Goal: Task Accomplishment & Management: Use online tool/utility

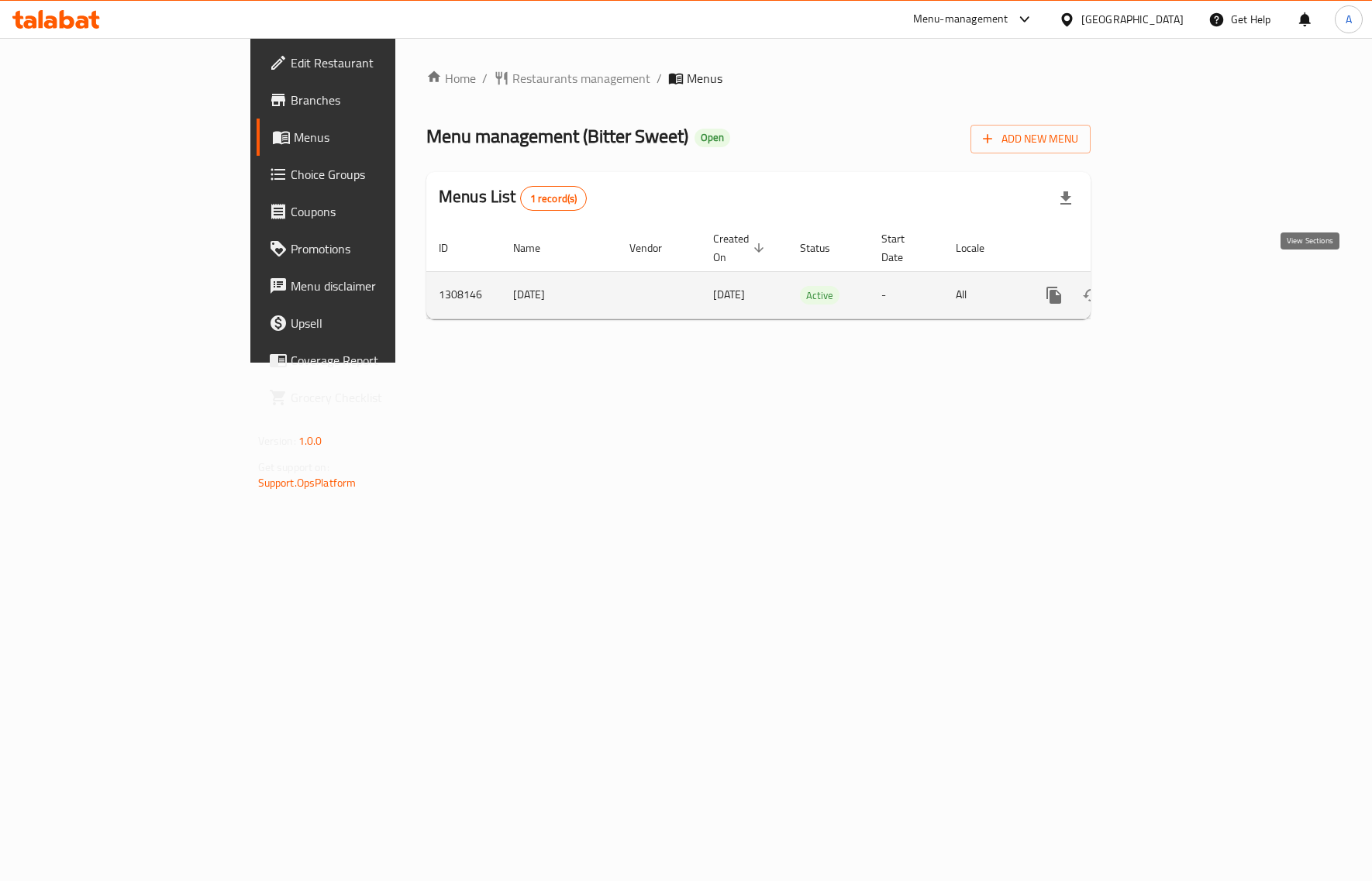
click at [1175, 286] on icon "enhanced table" at bounding box center [1165, 295] width 18 height 18
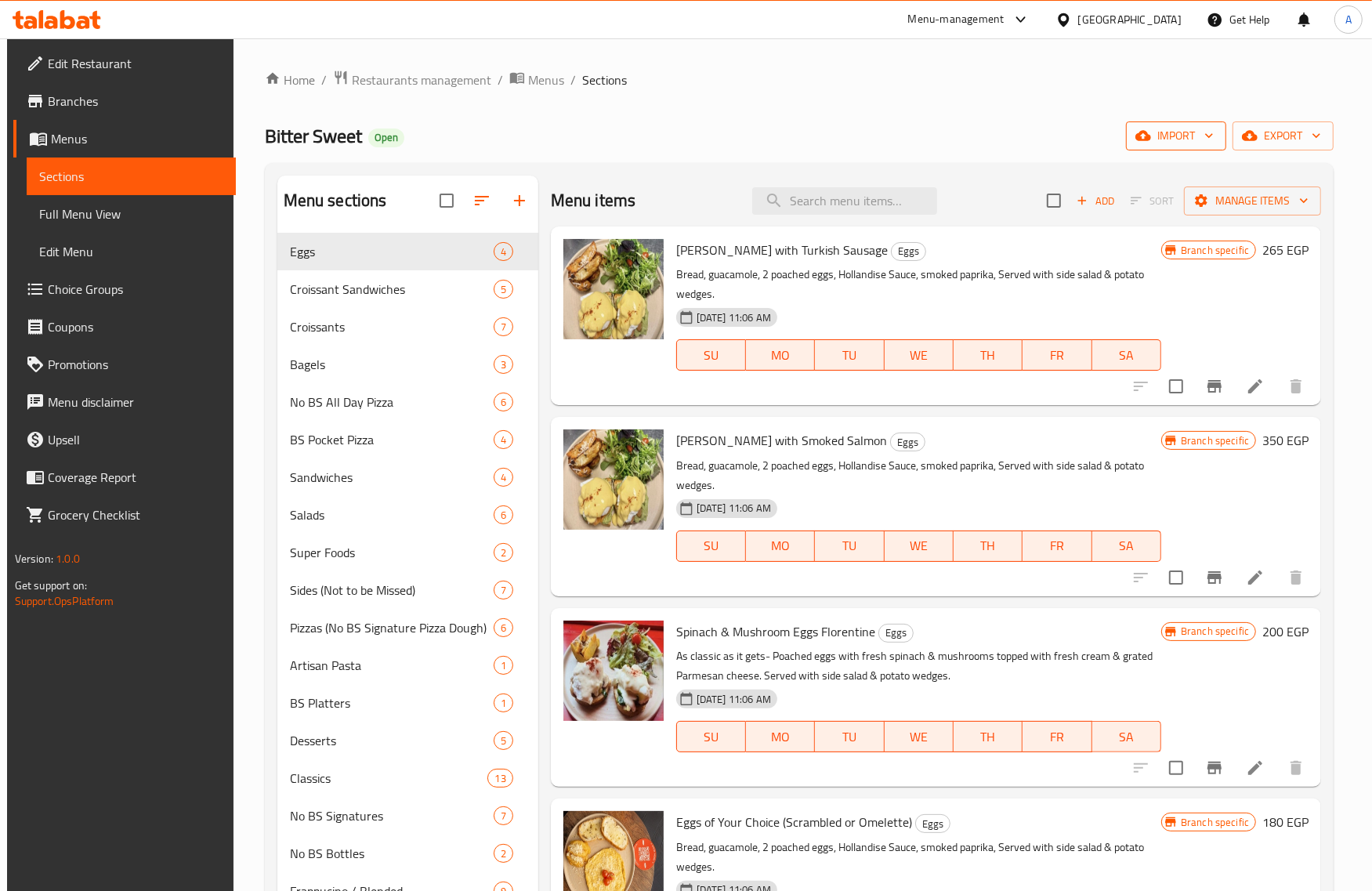
click at [1178, 141] on span "import" at bounding box center [1176, 135] width 76 height 19
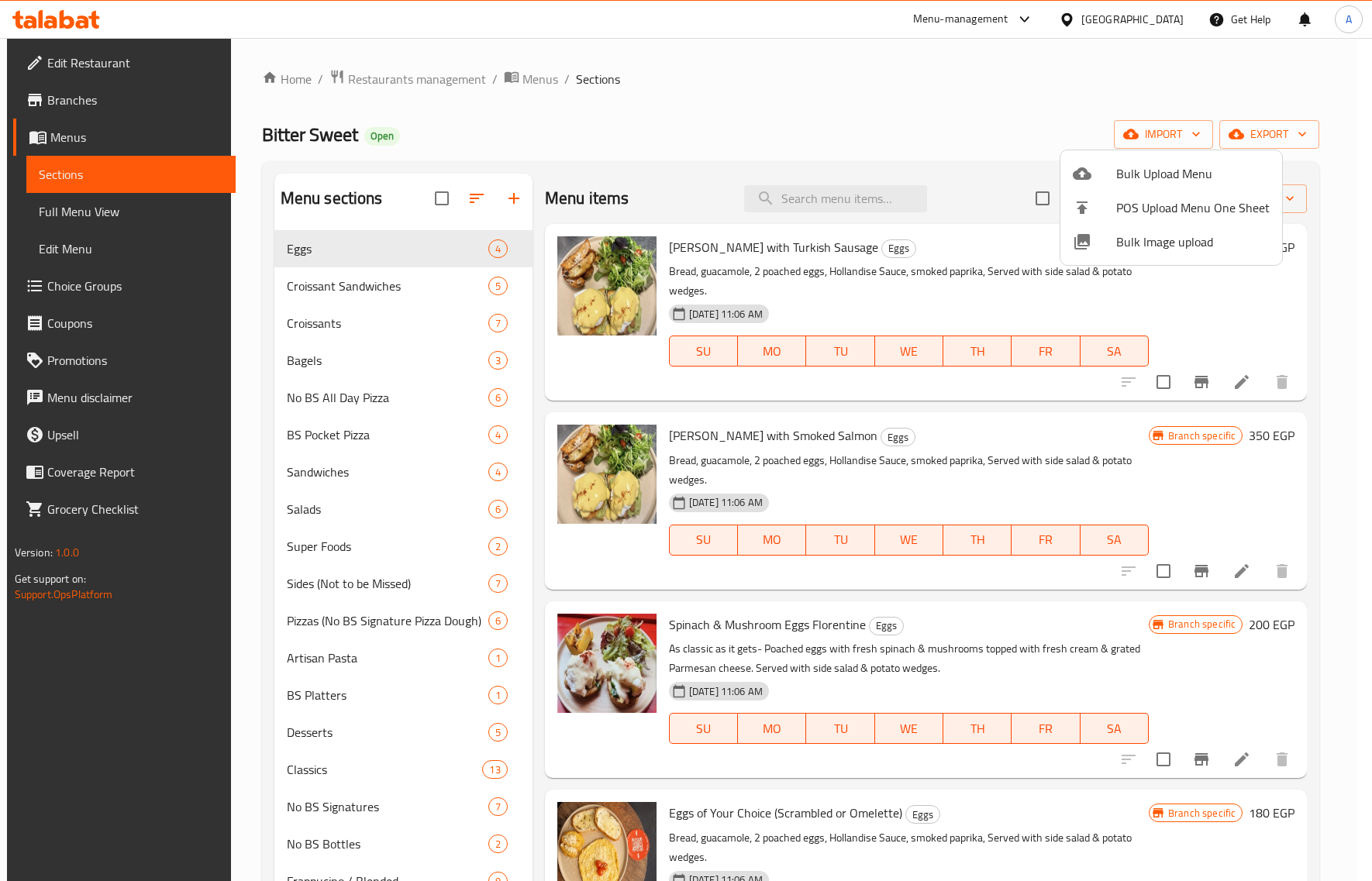
click at [1120, 245] on span "Bulk Image upload" at bounding box center [1193, 242] width 154 height 18
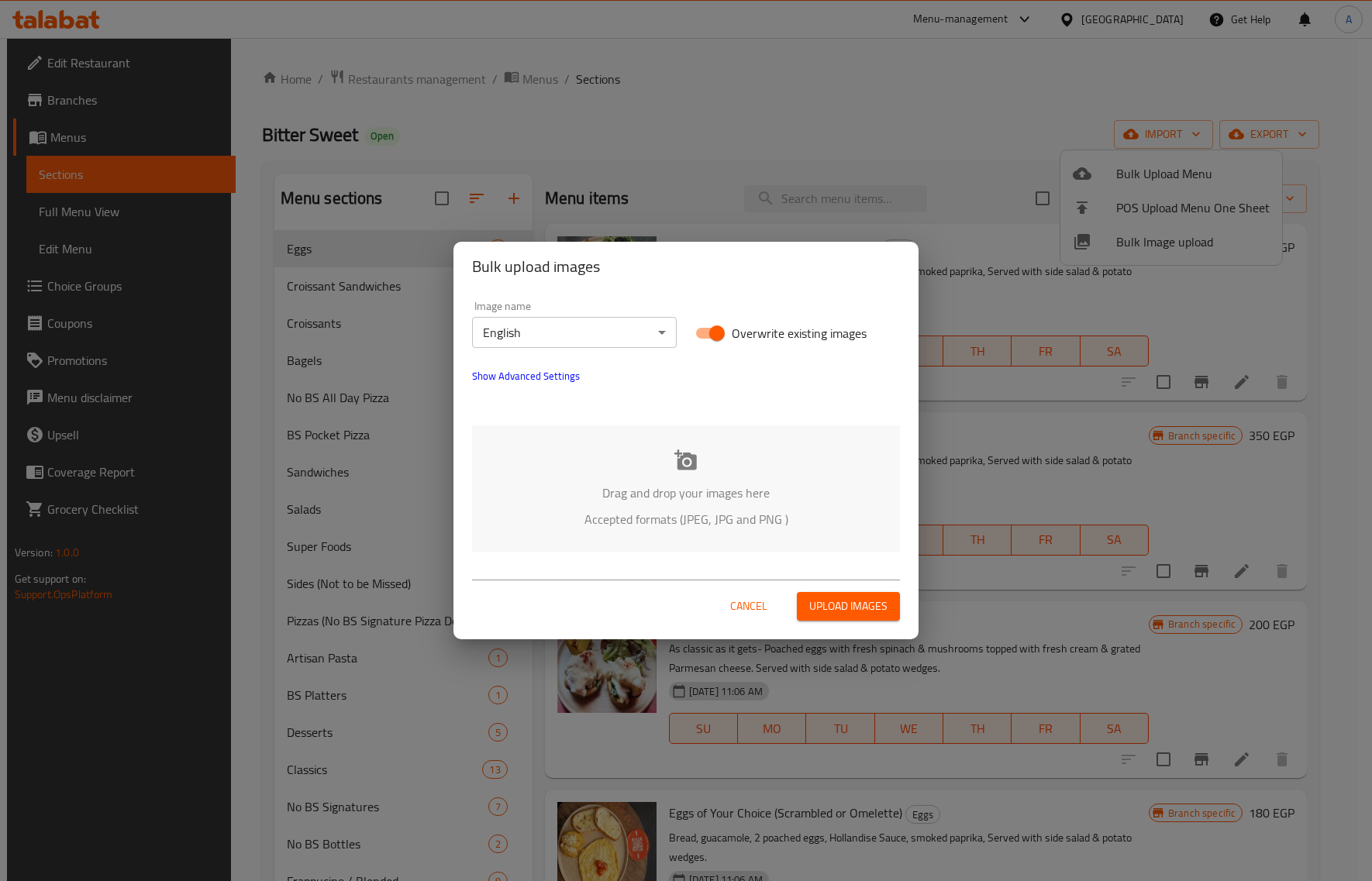
click at [680, 502] on p "Drag and drop your images here" at bounding box center [685, 492] width 381 height 18
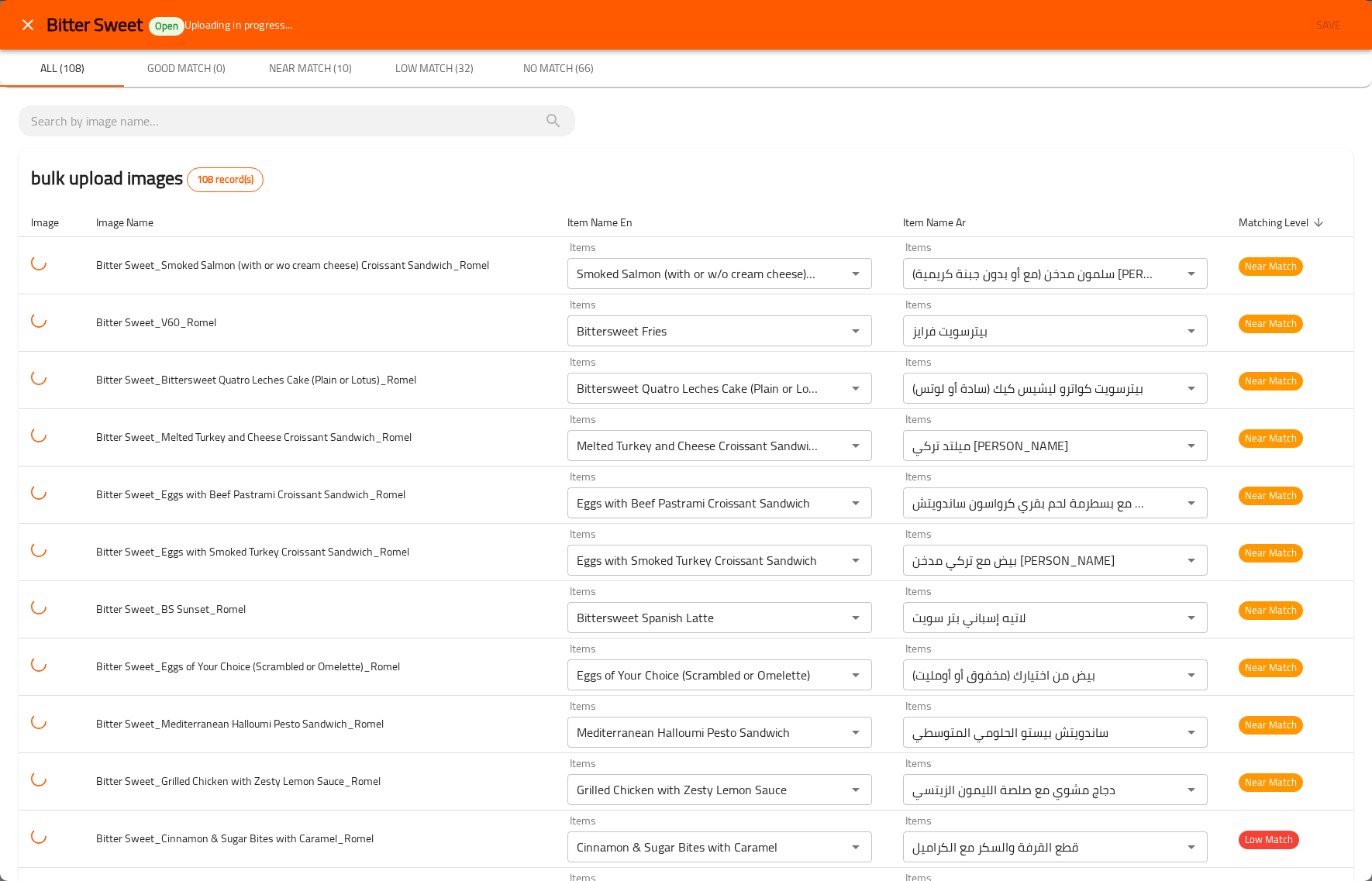
click at [566, 179] on div "bulk upload images 108 record(s)" at bounding box center [685, 178] width 1335 height 59
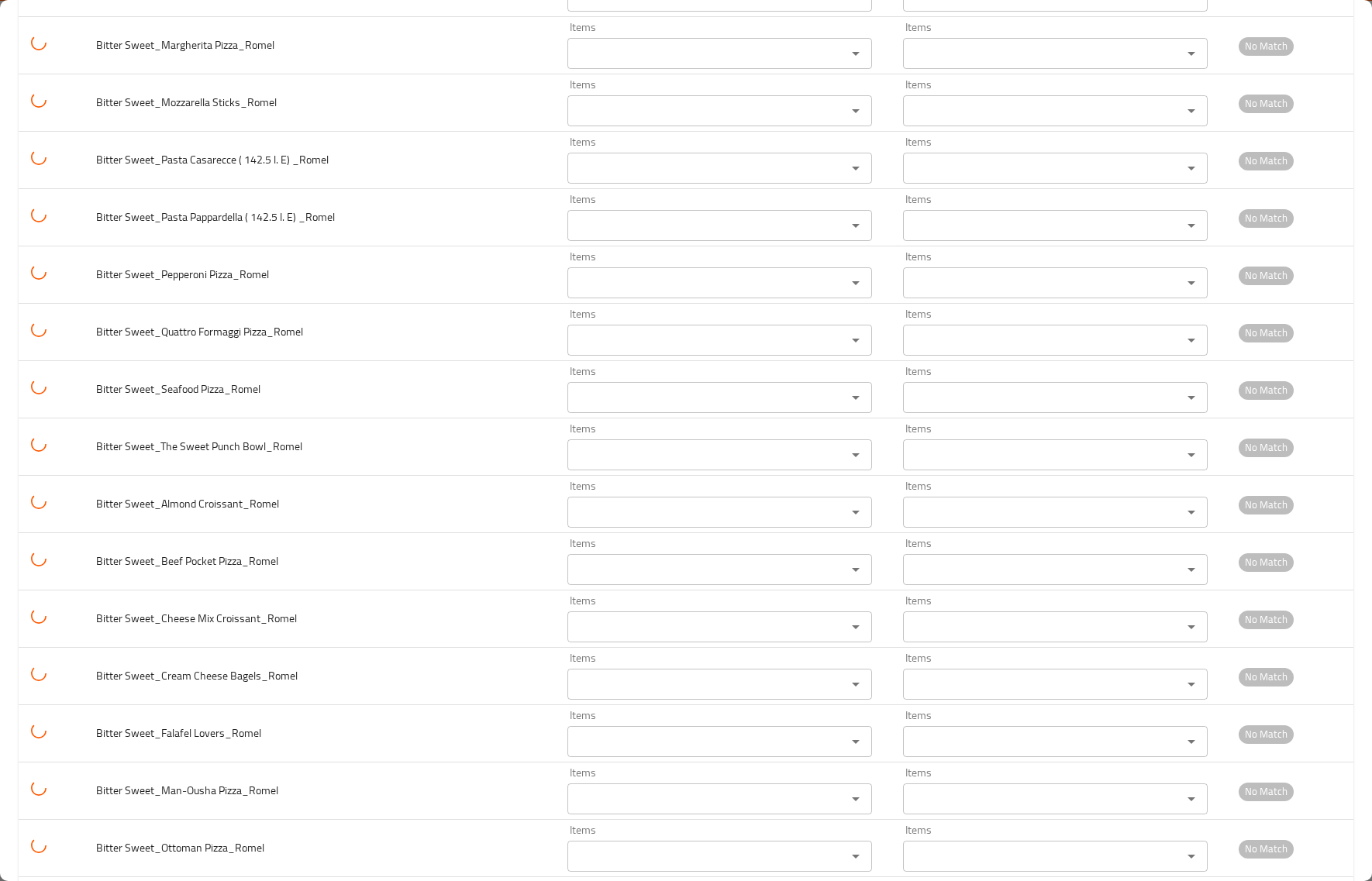
scroll to position [5597, 0]
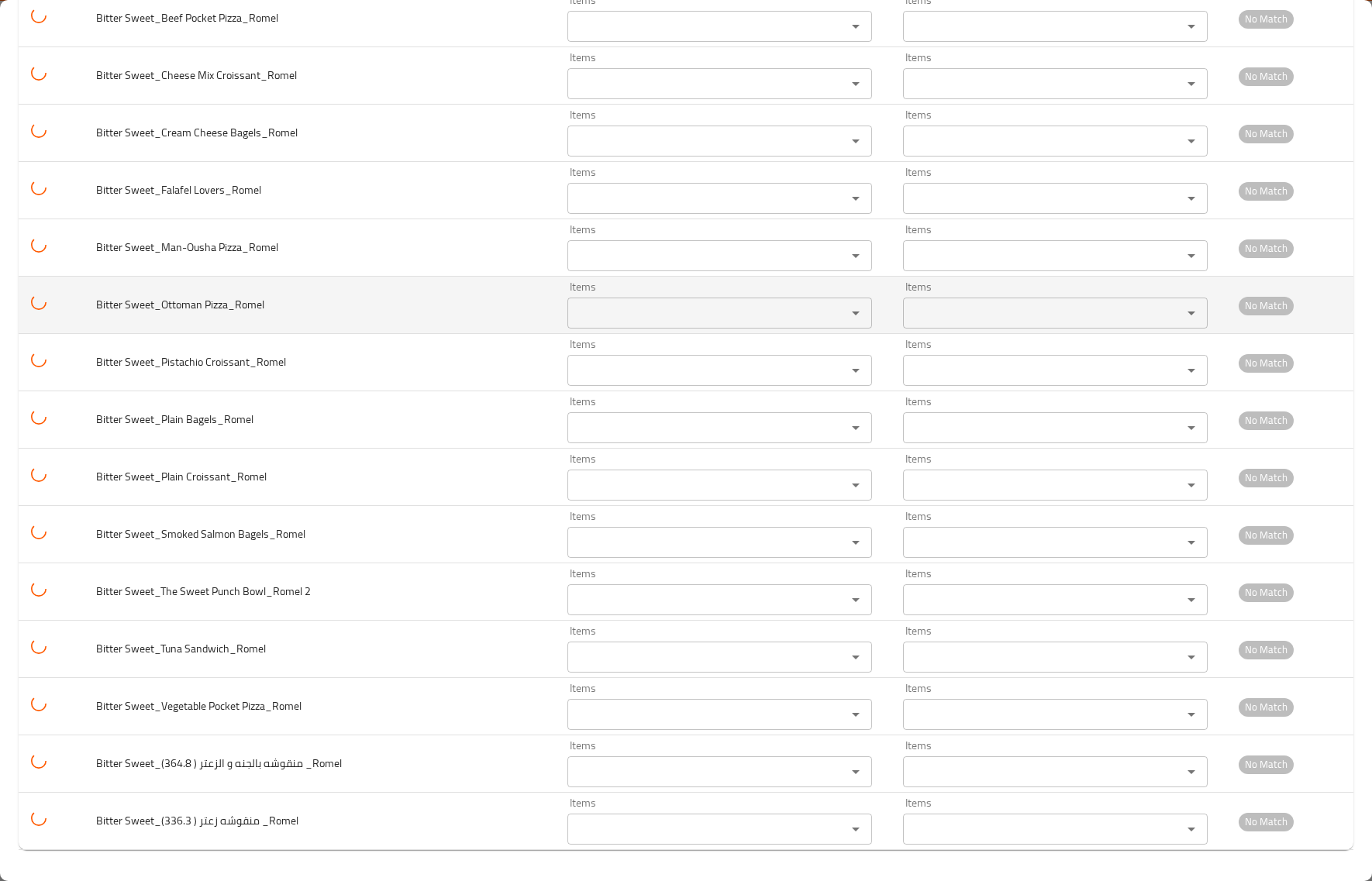
click at [386, 318] on td "Bitter Sweet_Ottoman Pizza_Romel" at bounding box center [319, 305] width 470 height 57
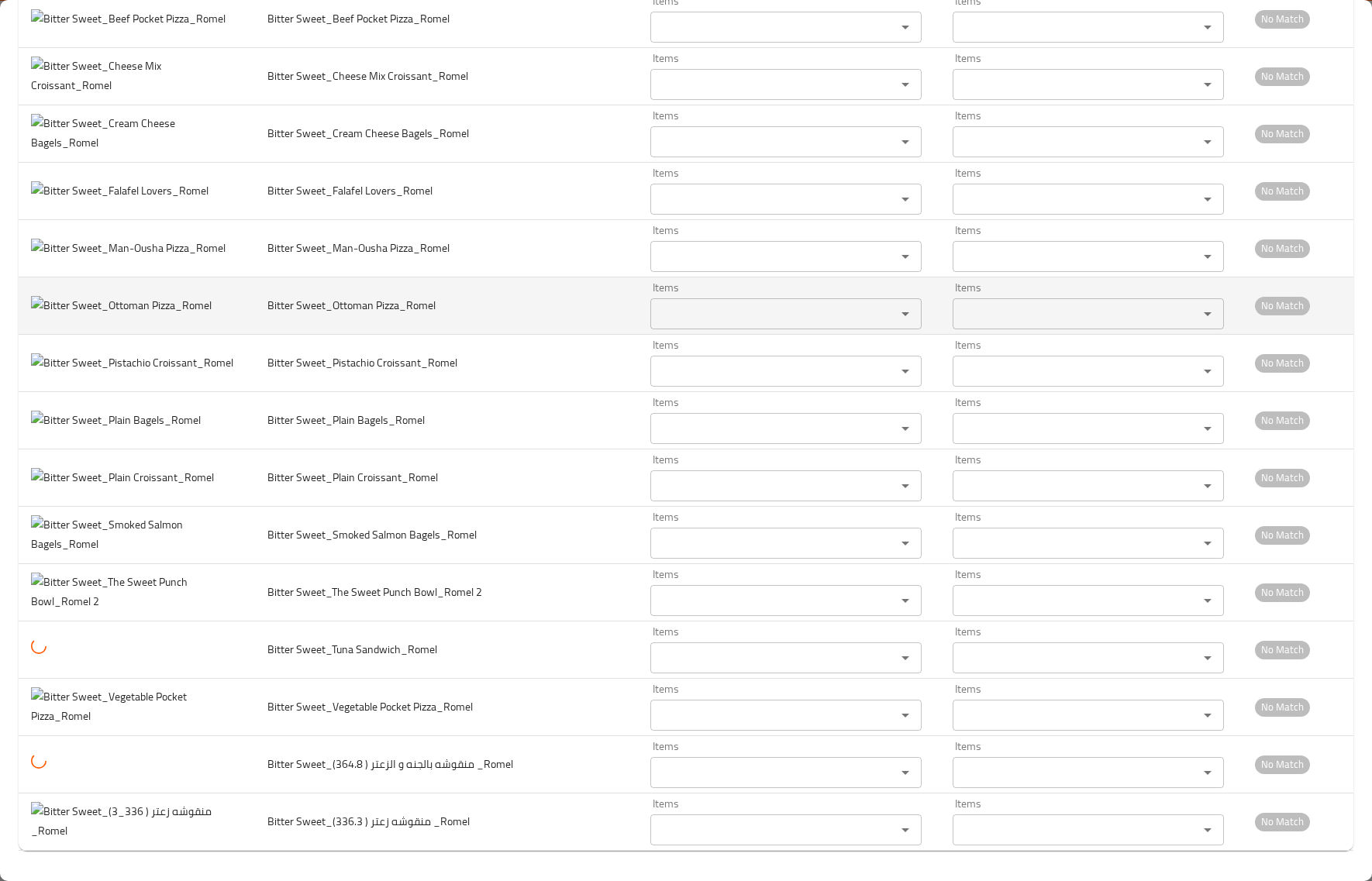
scroll to position [5614, 0]
